Goal: Download file/media

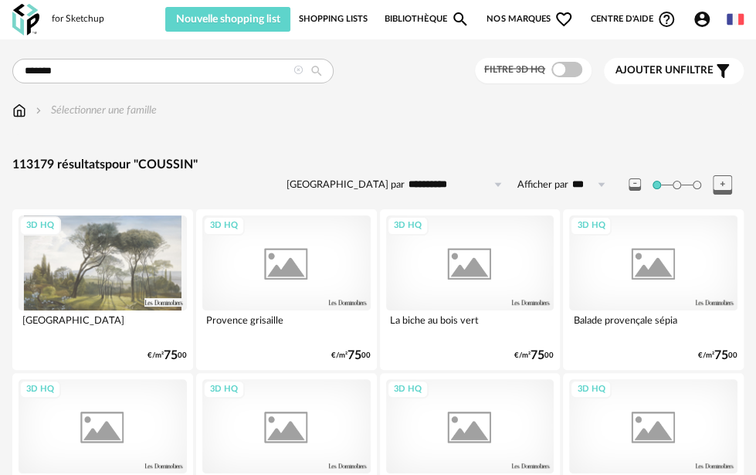
type input "*******"
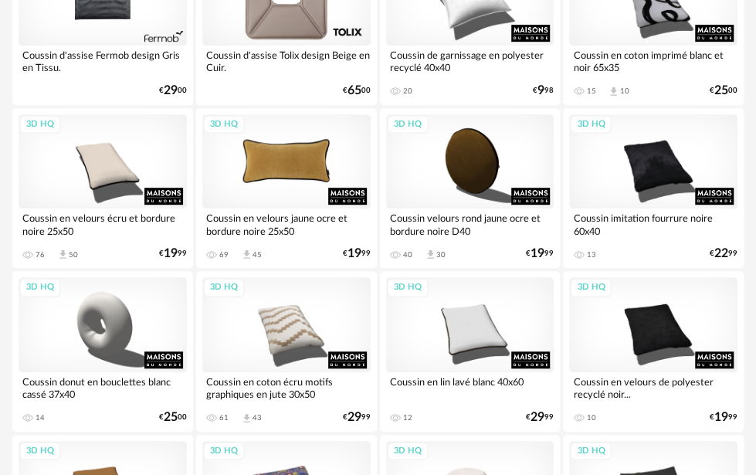
scroll to position [232, 0]
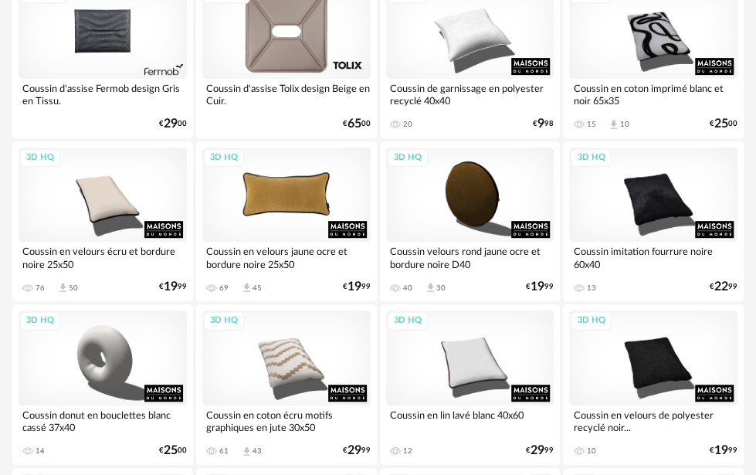
click at [308, 196] on div "3D HQ" at bounding box center [286, 195] width 168 height 94
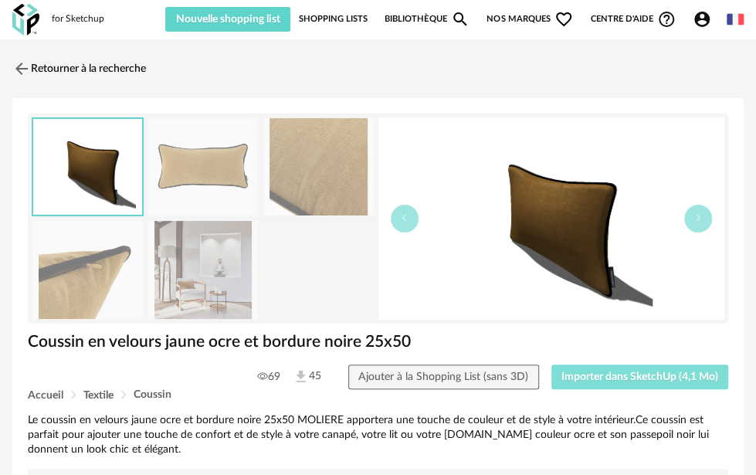
click at [607, 372] on span "Importer dans SketchUp (4,1 Mo)" at bounding box center [640, 377] width 157 height 11
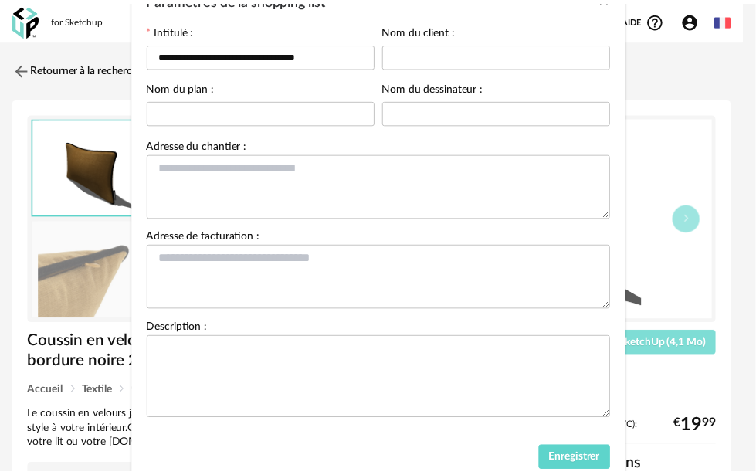
scroll to position [148, 0]
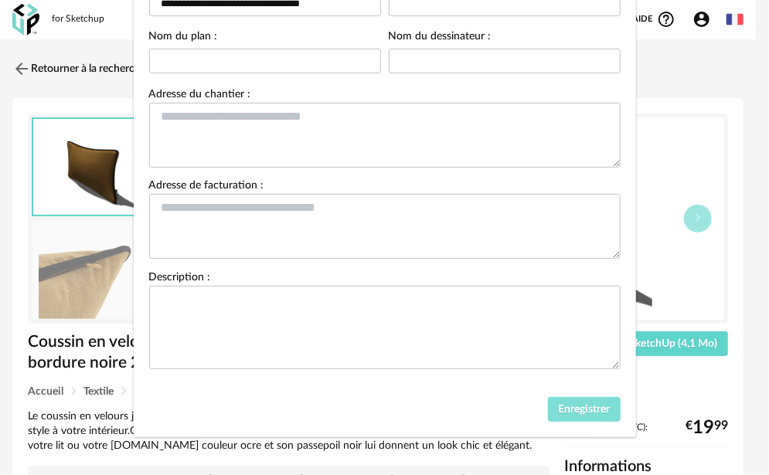
click at [580, 410] on span "Enregistrer" at bounding box center [584, 409] width 52 height 11
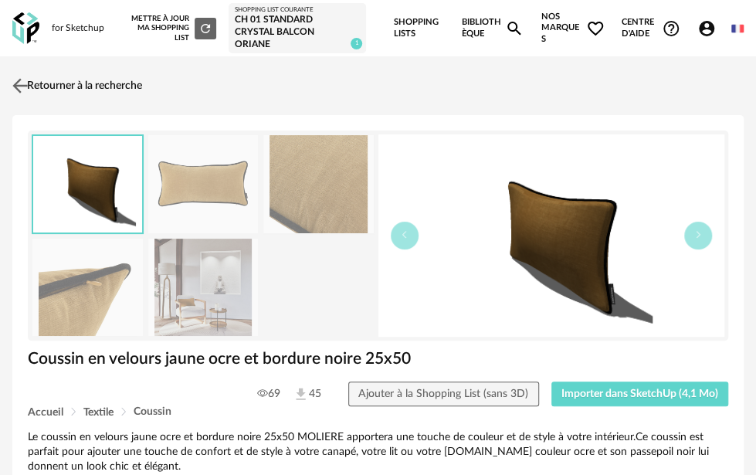
click at [36, 88] on link "Retourner à la recherche" at bounding box center [75, 86] width 134 height 34
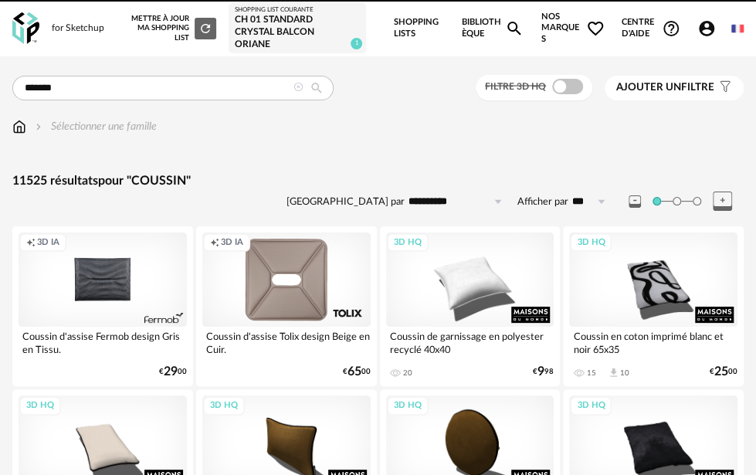
scroll to position [232, 0]
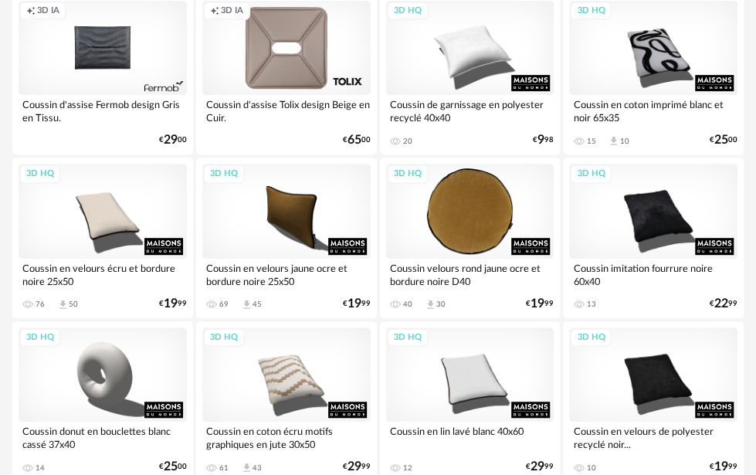
click at [470, 195] on div "3D HQ" at bounding box center [470, 211] width 168 height 94
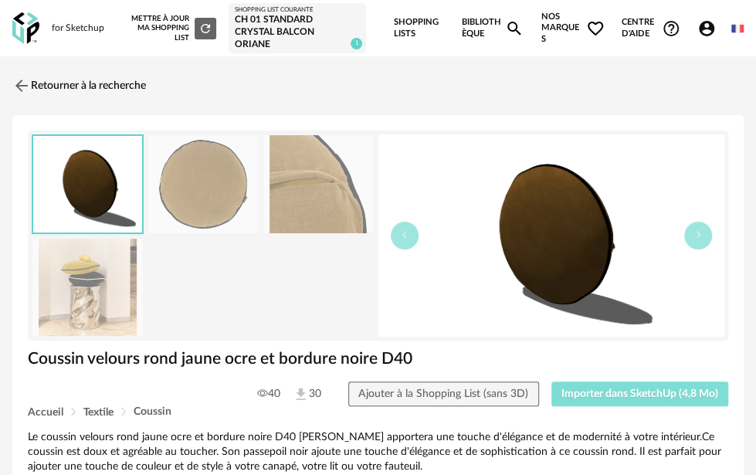
click at [632, 382] on button "Importer dans SketchUp (4,8 Mo)" at bounding box center [641, 394] width 178 height 25
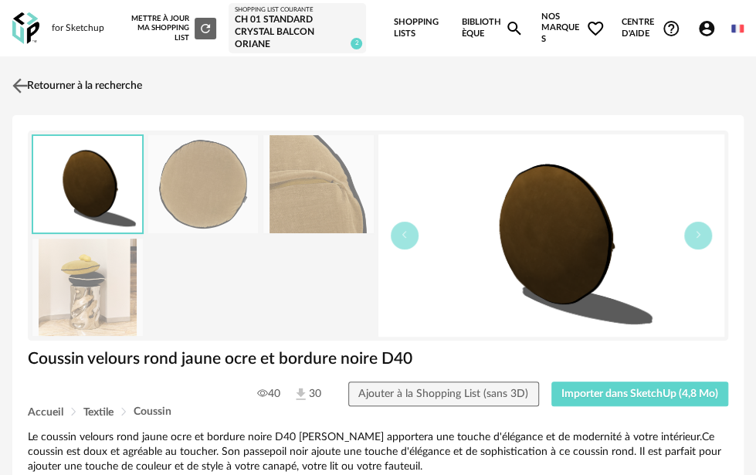
click at [82, 94] on link "Retourner à la recherche" at bounding box center [75, 86] width 134 height 34
